Goal: Communication & Community: Answer question/provide support

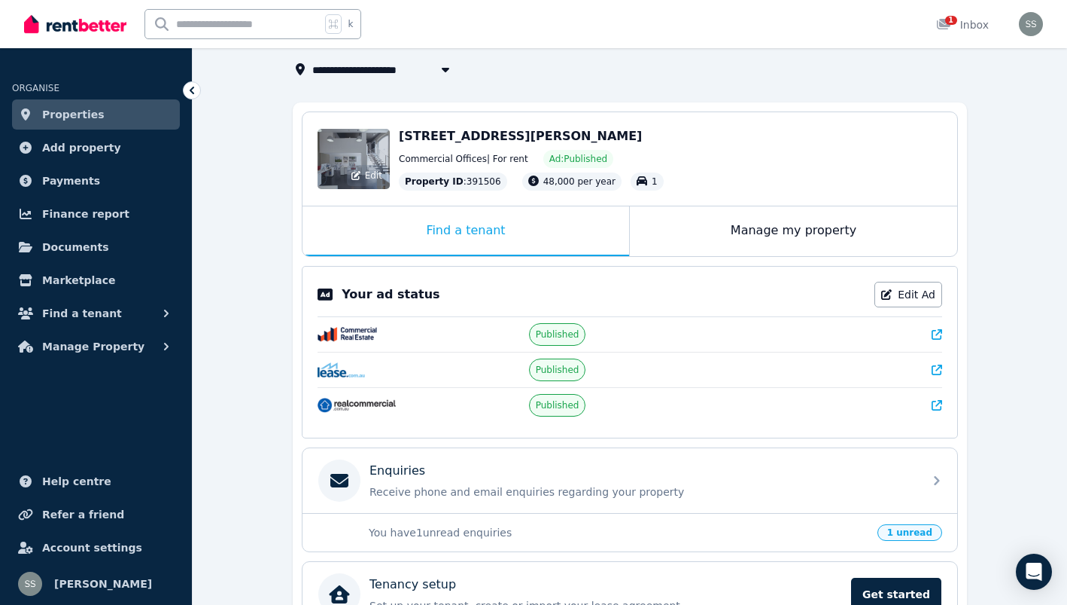
scroll to position [181, 0]
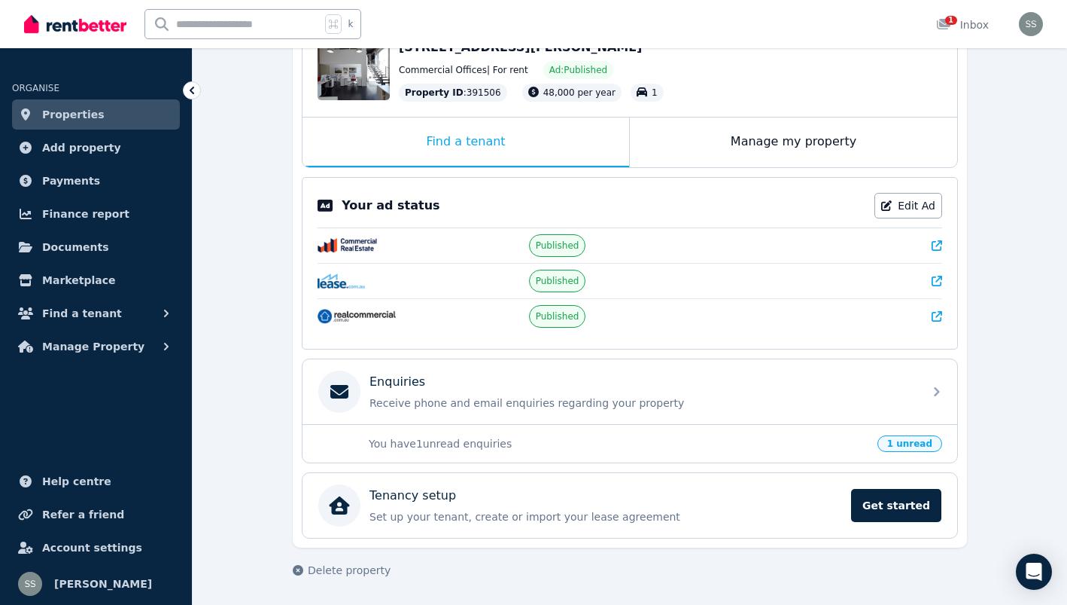
click at [915, 443] on span "1 unread" at bounding box center [910, 443] width 65 height 17
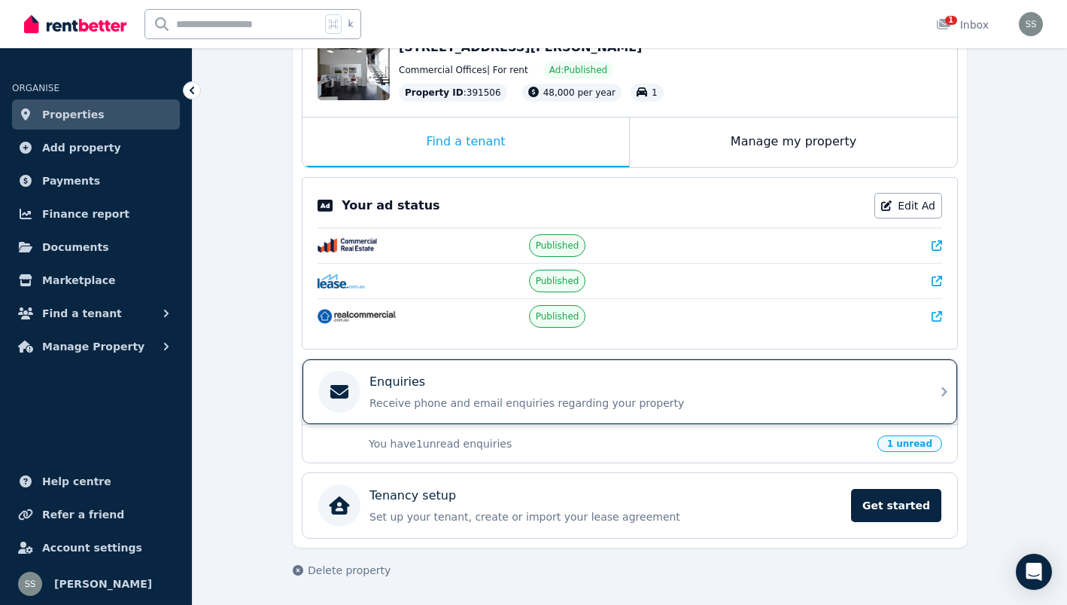
click at [796, 391] on div "Enquiries Receive phone and email enquiries regarding your property" at bounding box center [642, 392] width 545 height 38
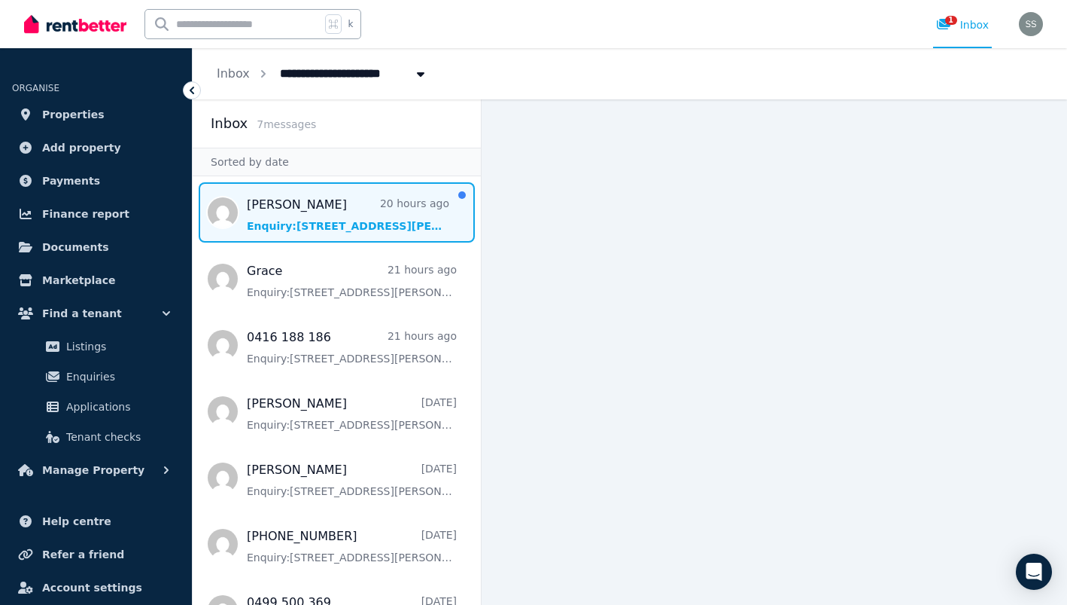
click at [306, 206] on span "Message list" at bounding box center [337, 212] width 288 height 60
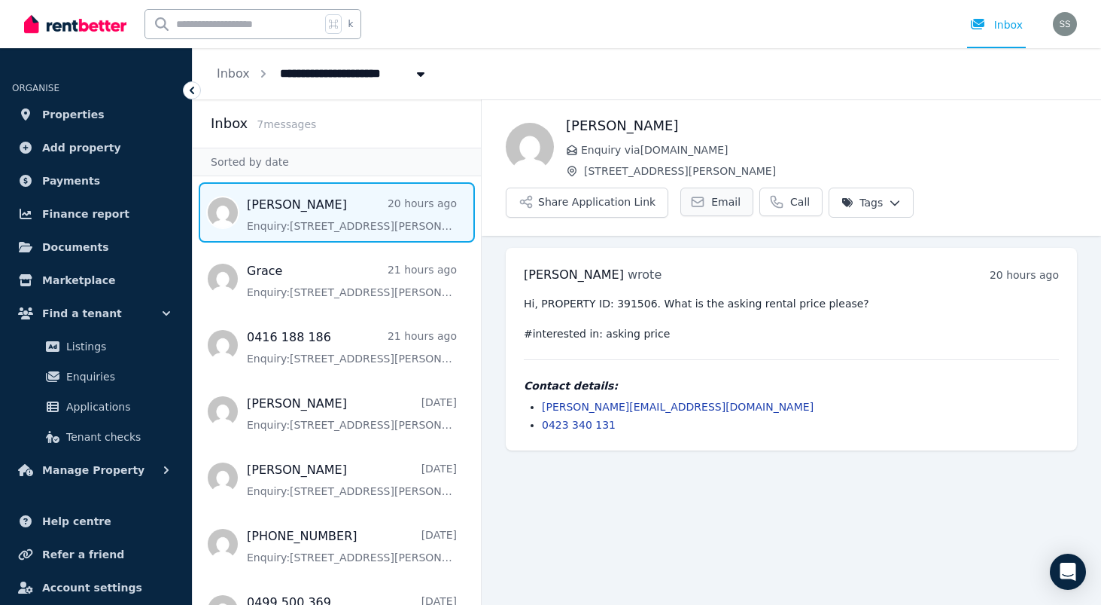
click at [704, 206] on link "Email" at bounding box center [717, 201] width 73 height 29
